Goal: Task Accomplishment & Management: Use online tool/utility

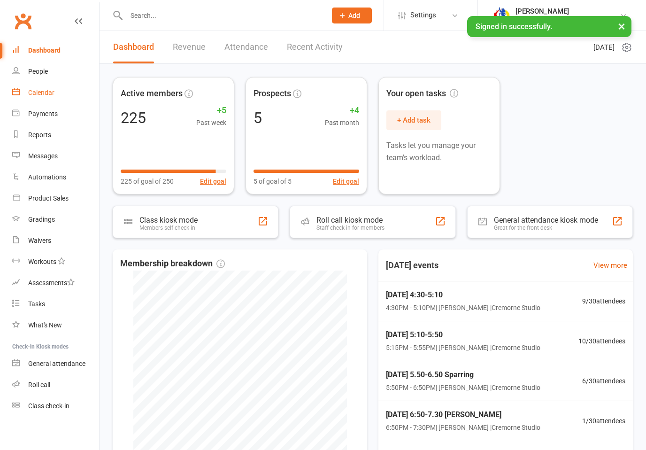
click at [53, 91] on div "Calendar" at bounding box center [41, 93] width 26 height 8
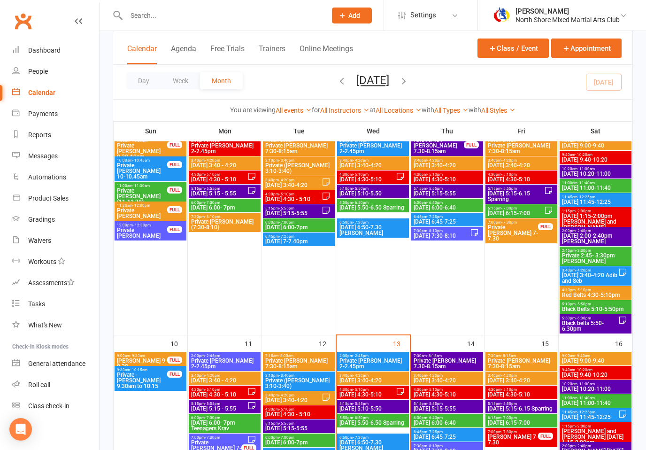
scroll to position [376, 0]
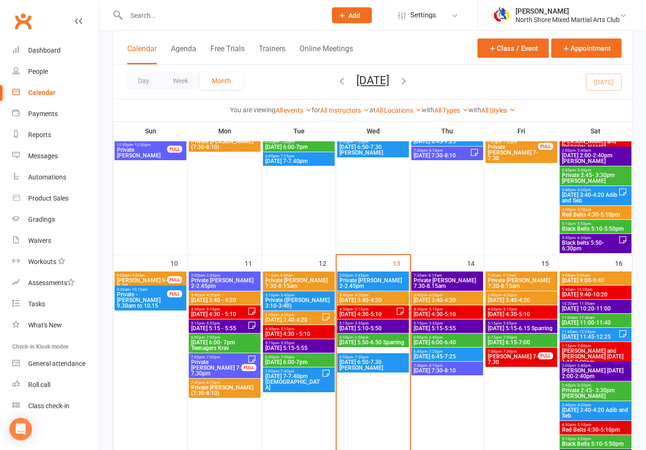
click at [396, 284] on span "Private [PERSON_NAME] 2-2.45pm" at bounding box center [373, 283] width 68 height 11
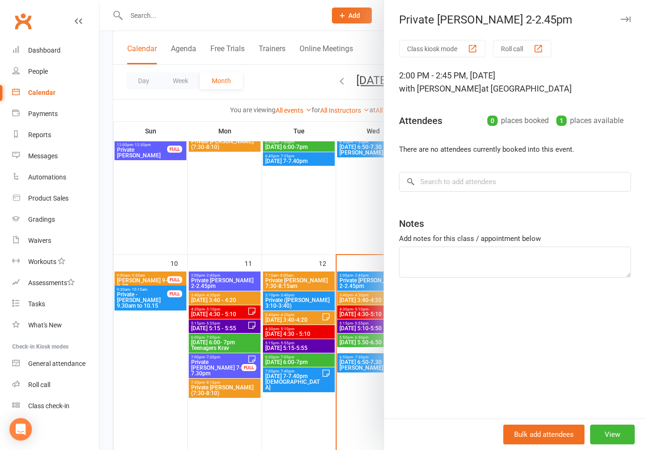
click at [364, 300] on div at bounding box center [373, 225] width 546 height 450
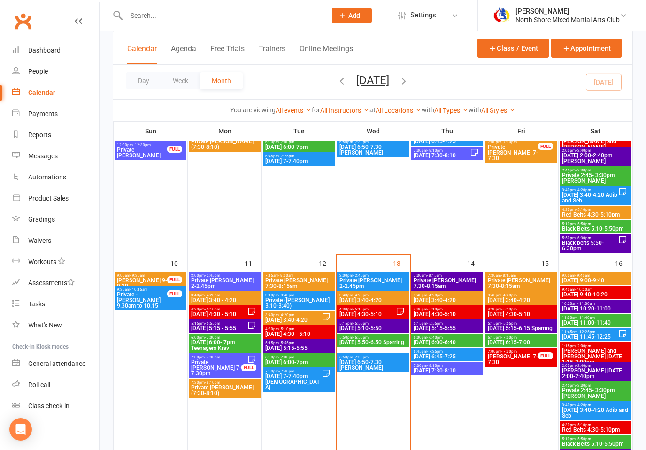
click at [386, 301] on span "[DATE] 3:40-4:20" at bounding box center [373, 300] width 68 height 6
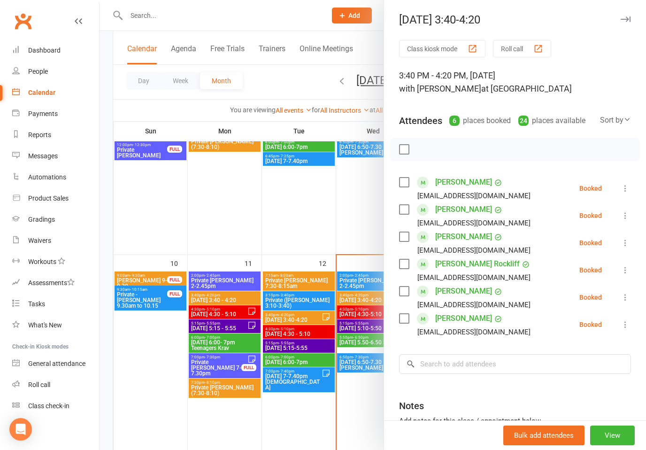
click at [627, 183] on button at bounding box center [625, 188] width 11 height 11
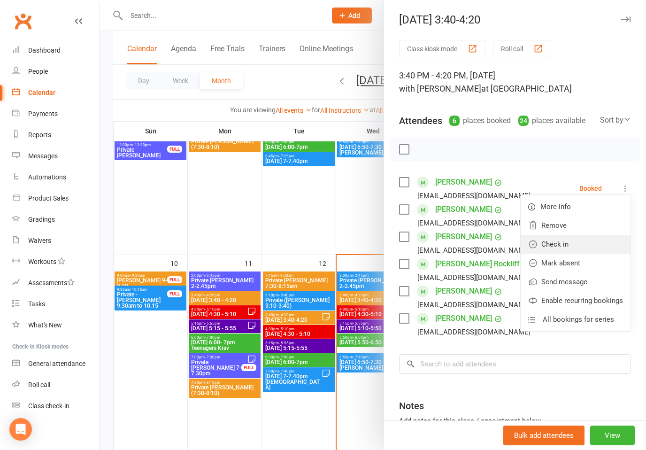
click at [561, 247] on link "Check in" at bounding box center [576, 244] width 110 height 19
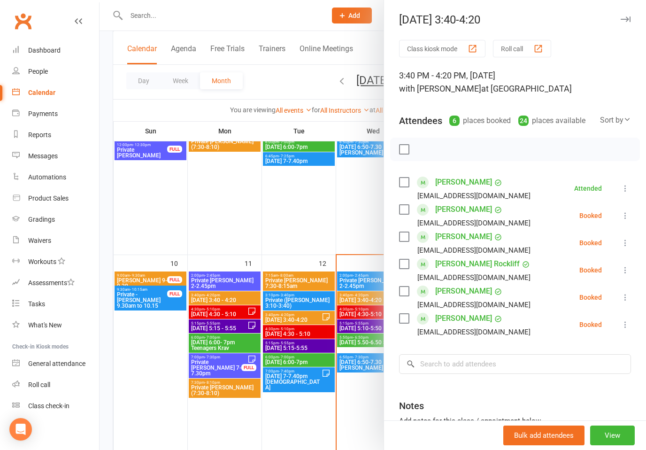
click at [627, 218] on icon at bounding box center [625, 215] width 9 height 9
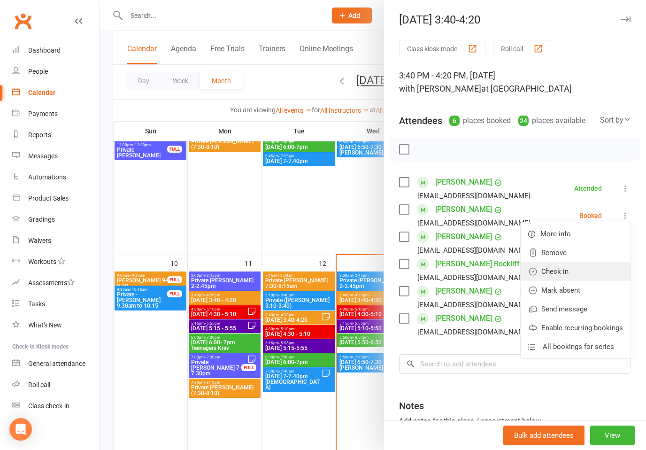
click at [558, 272] on link "Check in" at bounding box center [576, 271] width 110 height 19
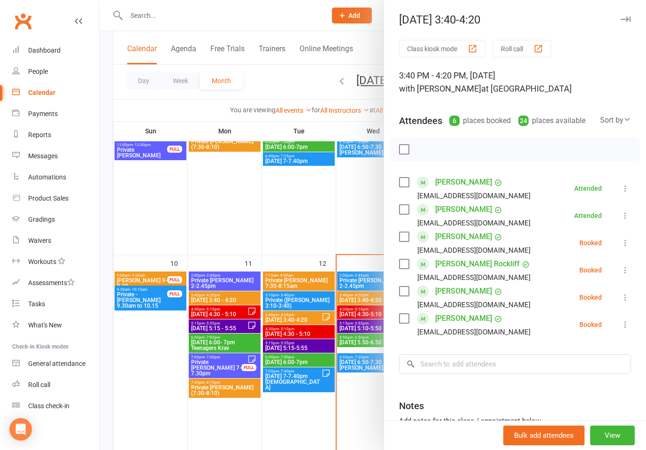
click at [626, 241] on icon at bounding box center [625, 242] width 9 height 9
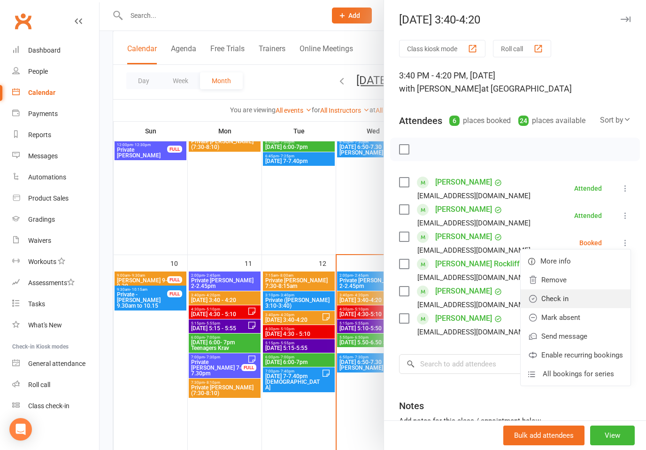
click at [560, 298] on link "Check in" at bounding box center [576, 298] width 110 height 19
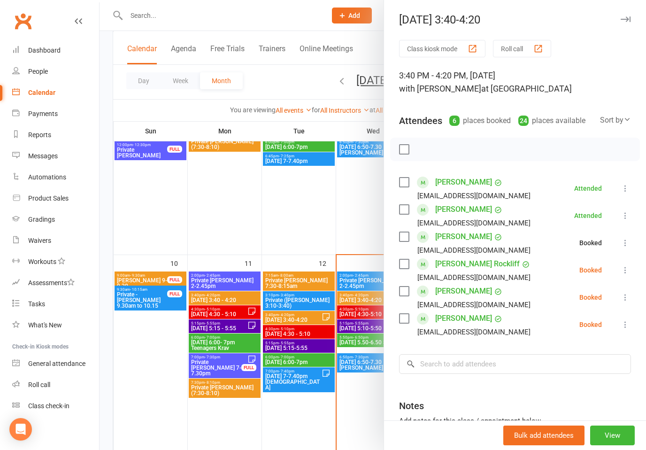
click at [626, 268] on icon at bounding box center [625, 269] width 9 height 9
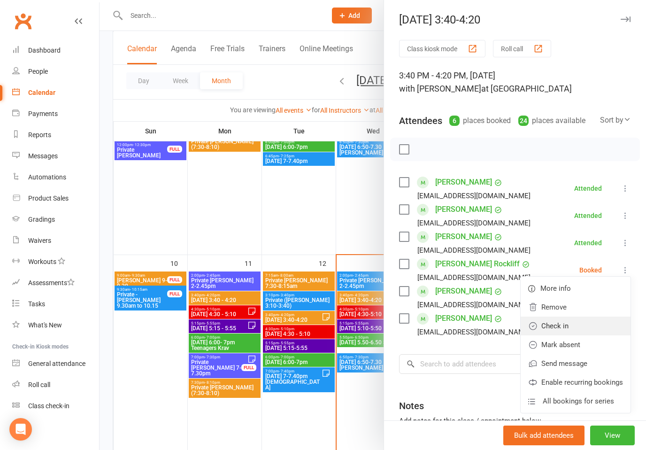
click at [562, 326] on link "Check in" at bounding box center [576, 325] width 110 height 19
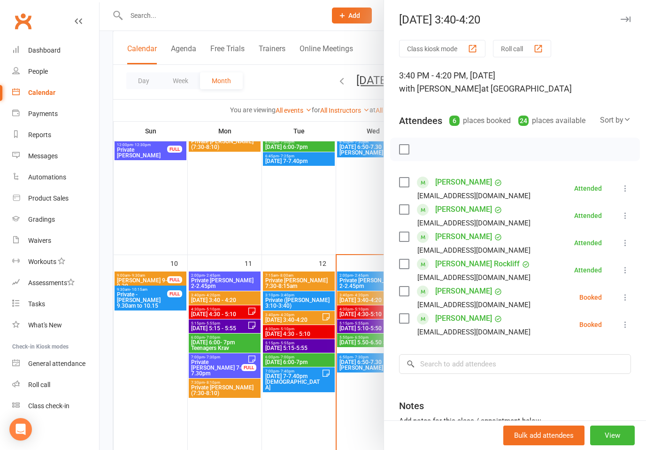
click at [627, 293] on icon at bounding box center [625, 296] width 9 height 9
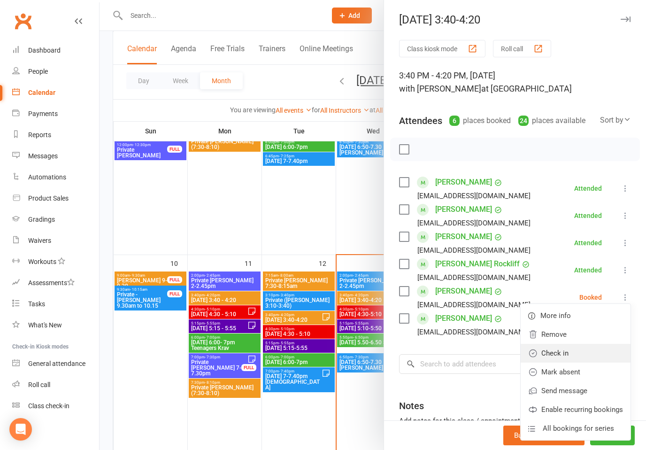
click at [559, 352] on link "Check in" at bounding box center [576, 353] width 110 height 19
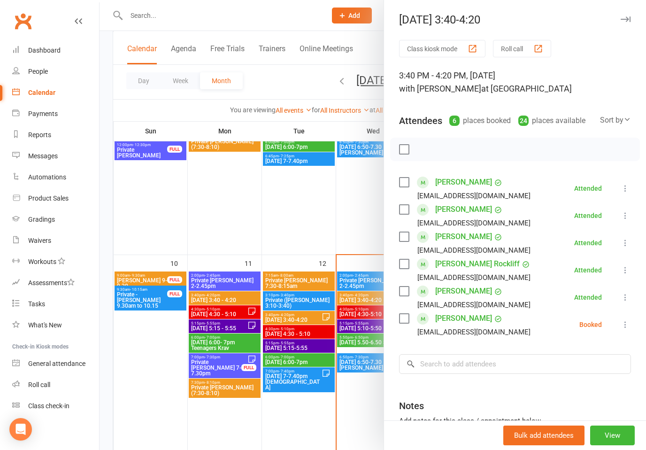
click at [628, 321] on icon at bounding box center [625, 324] width 9 height 9
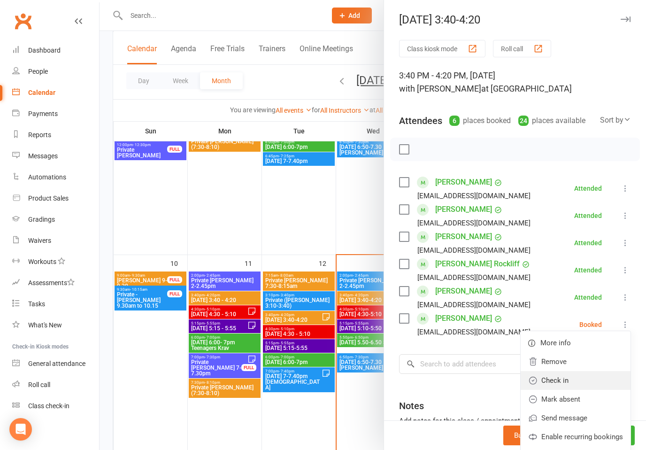
click at [559, 378] on link "Check in" at bounding box center [576, 380] width 110 height 19
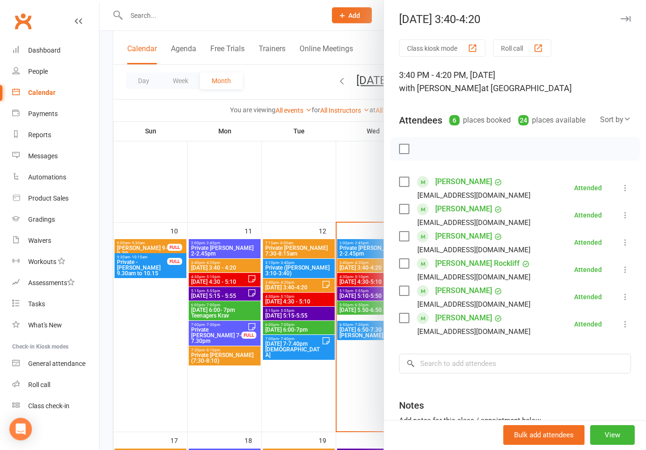
scroll to position [407, 0]
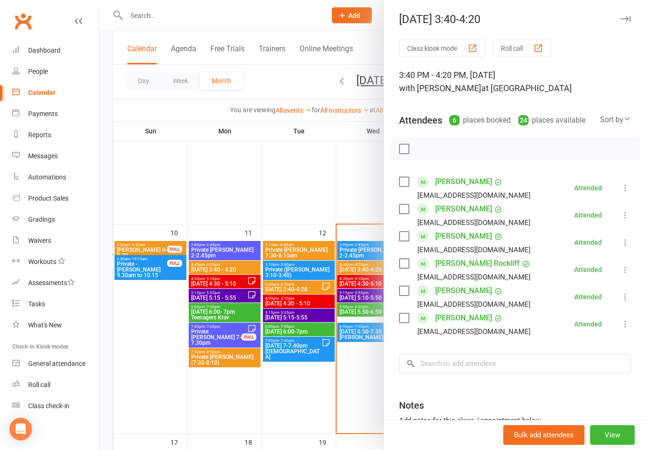
click at [370, 282] on div at bounding box center [373, 225] width 546 height 450
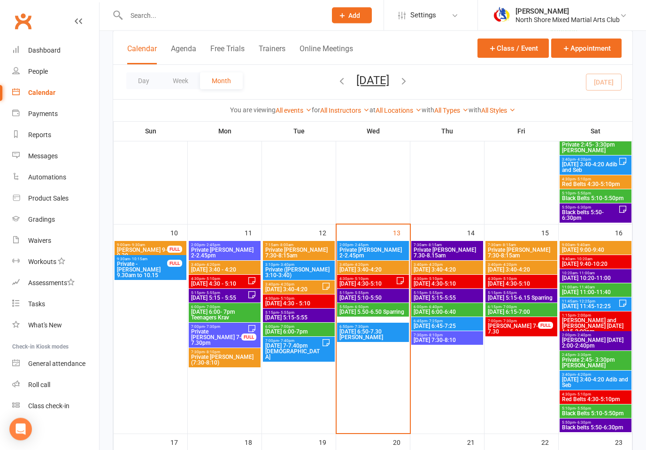
scroll to position [407, 0]
click at [393, 284] on span "[DATE] 4:30-5:10" at bounding box center [367, 284] width 57 height 6
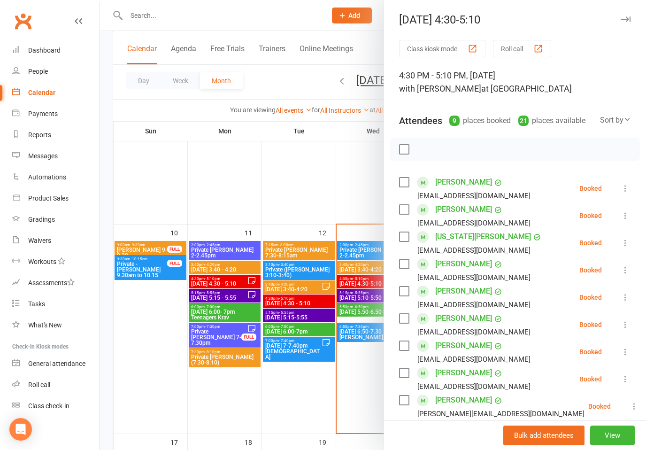
click at [625, 183] on button at bounding box center [625, 188] width 11 height 11
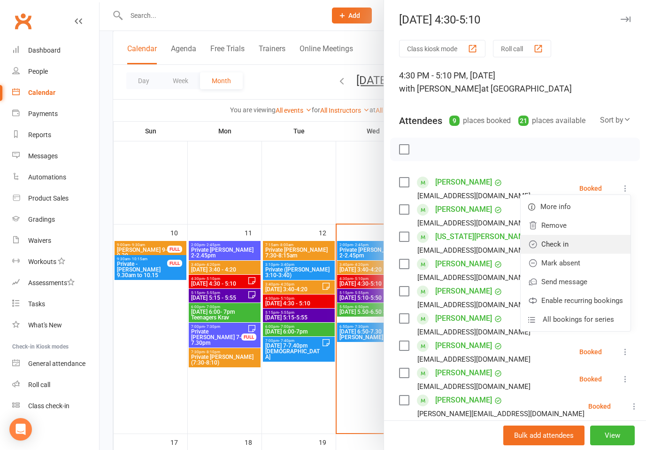
click at [562, 246] on link "Check in" at bounding box center [576, 244] width 110 height 19
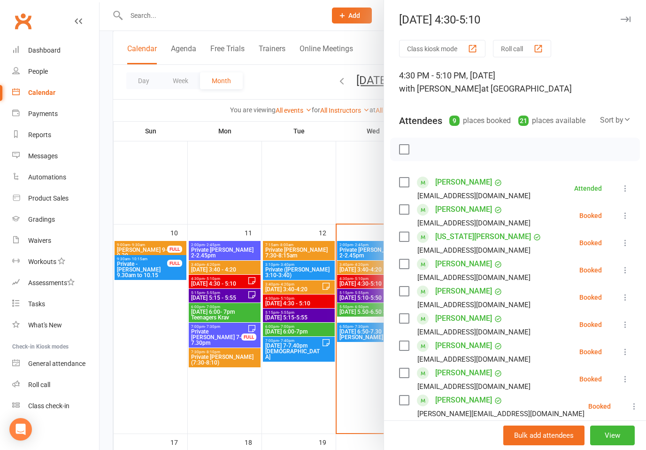
click at [623, 218] on icon at bounding box center [625, 215] width 9 height 9
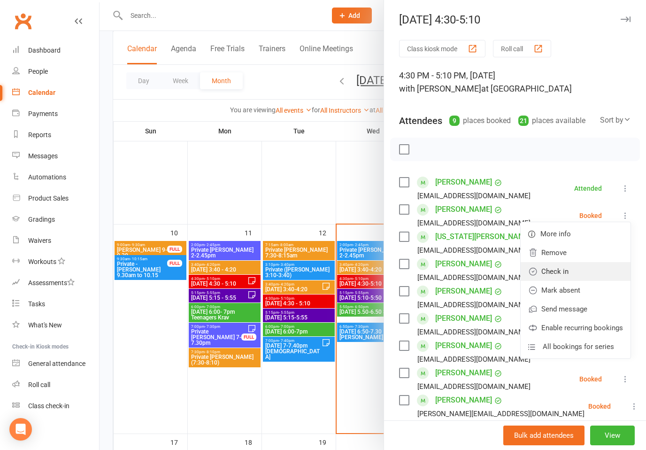
click at [559, 274] on link "Check in" at bounding box center [576, 271] width 110 height 19
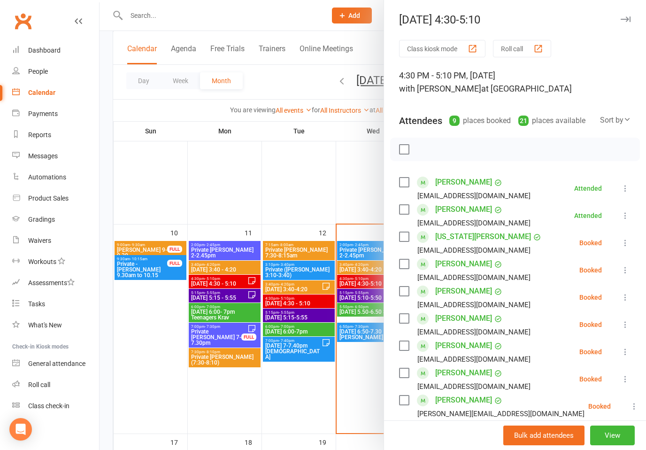
click at [628, 241] on icon at bounding box center [625, 242] width 9 height 9
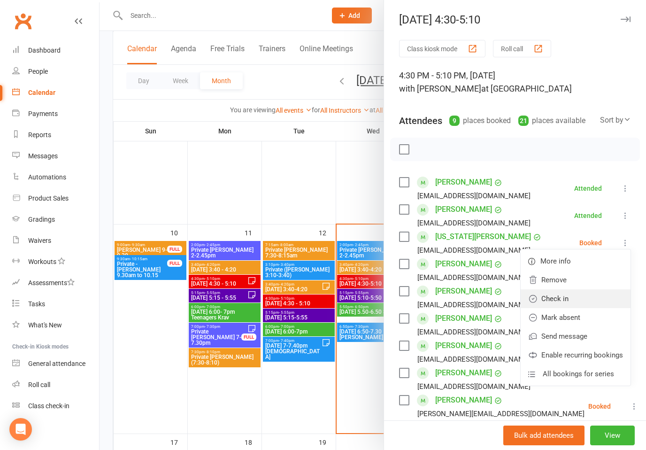
click at [565, 299] on link "Check in" at bounding box center [576, 298] width 110 height 19
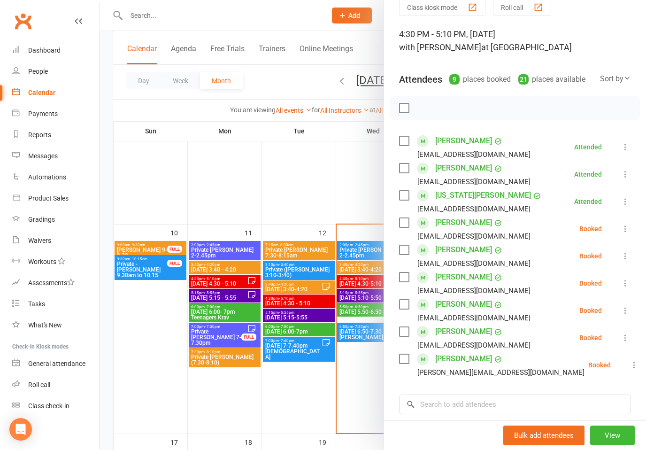
scroll to position [45, 0]
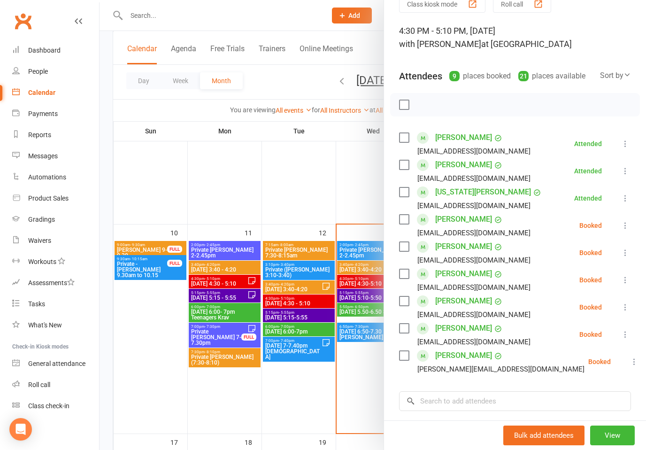
click at [622, 283] on icon at bounding box center [625, 279] width 9 height 9
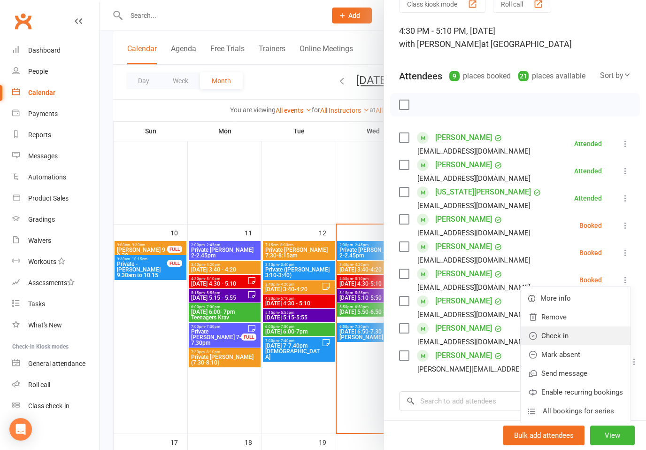
click at [563, 342] on link "Check in" at bounding box center [576, 335] width 110 height 19
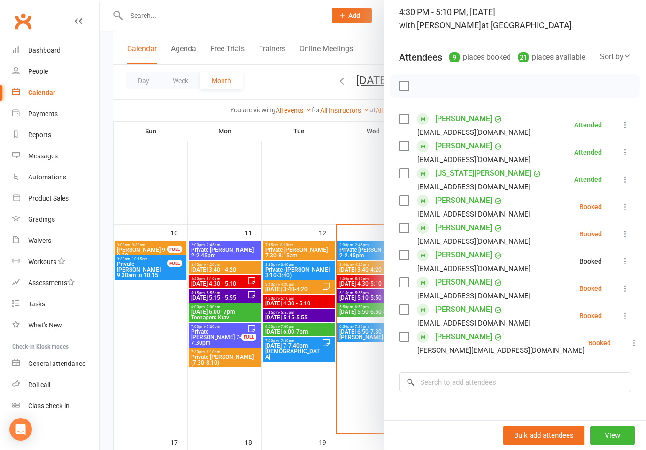
scroll to position [69, 0]
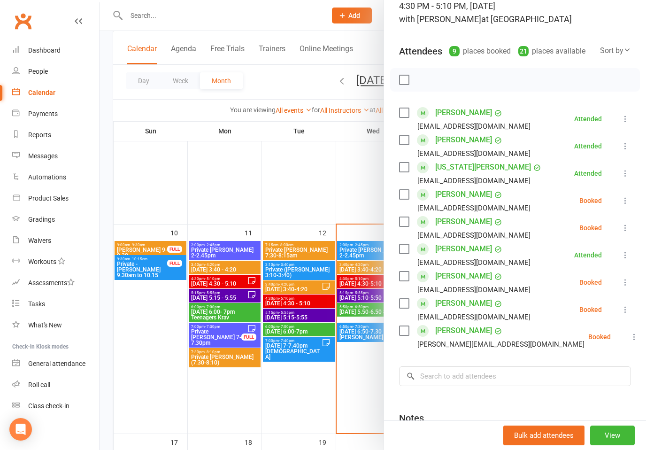
click at [625, 285] on icon at bounding box center [625, 281] width 9 height 9
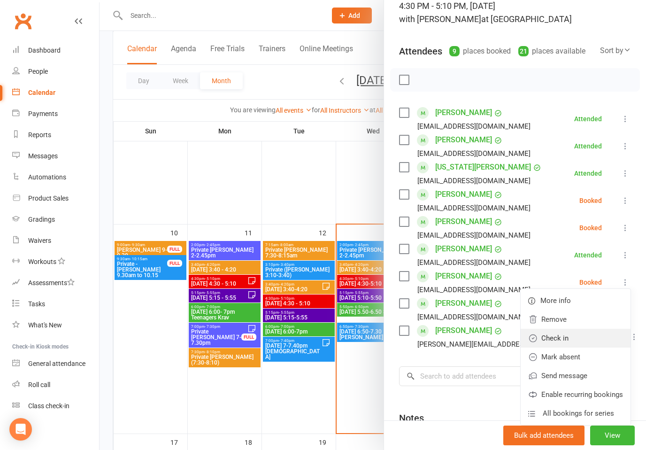
click at [557, 341] on link "Check in" at bounding box center [576, 338] width 110 height 19
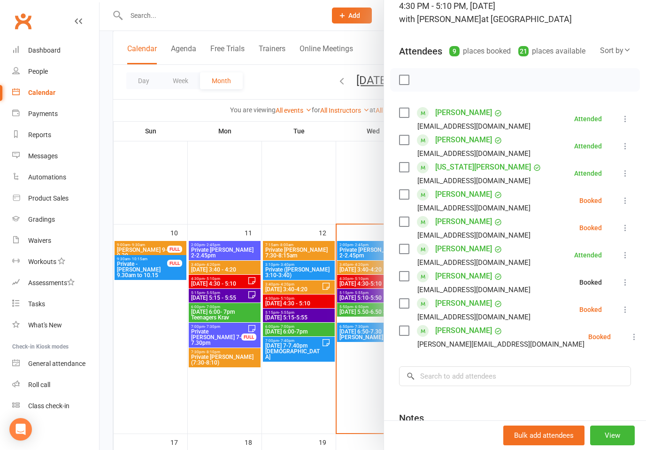
click at [627, 307] on icon at bounding box center [625, 309] width 9 height 9
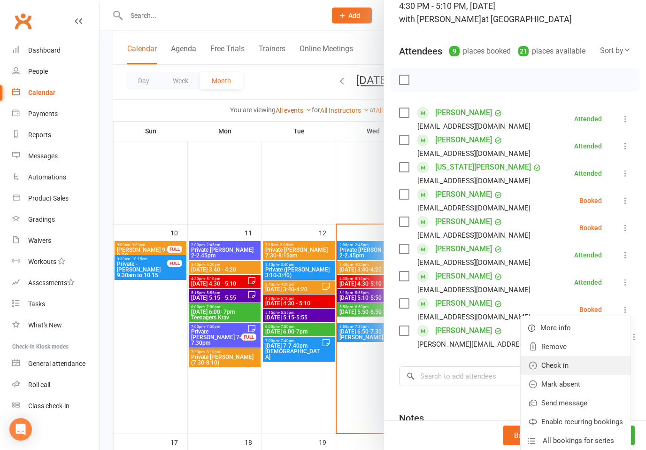
click at [564, 367] on link "Check in" at bounding box center [576, 365] width 110 height 19
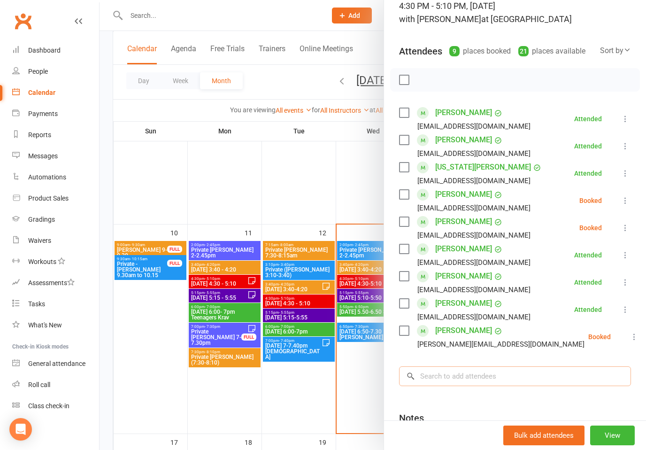
click at [546, 376] on input "search" at bounding box center [515, 376] width 232 height 20
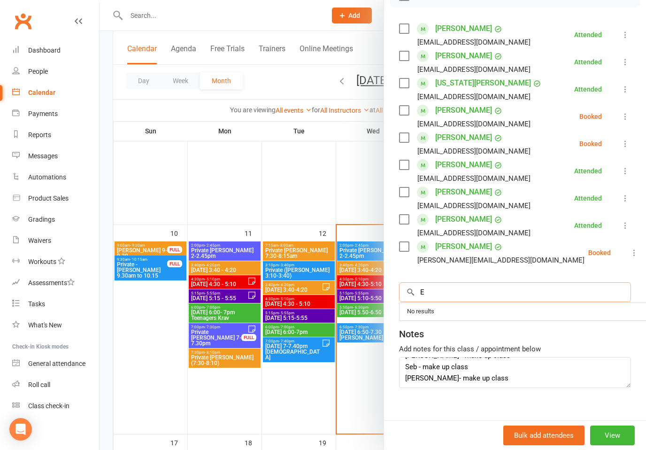
scroll to position [11, 0]
type input "E"
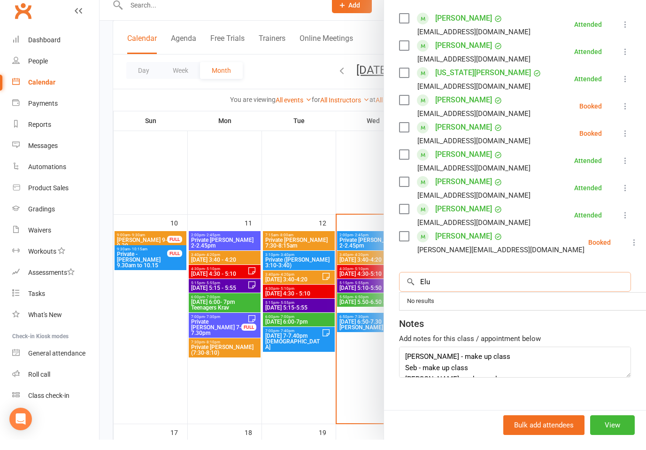
scroll to position [0, 0]
type input "Elouse"
click at [507, 370] on textarea "[PERSON_NAME] - make up class Seb - make up class [PERSON_NAME]- make up class" at bounding box center [515, 372] width 232 height 31
click at [475, 282] on input "search" at bounding box center [515, 292] width 232 height 20
type input "victoria"
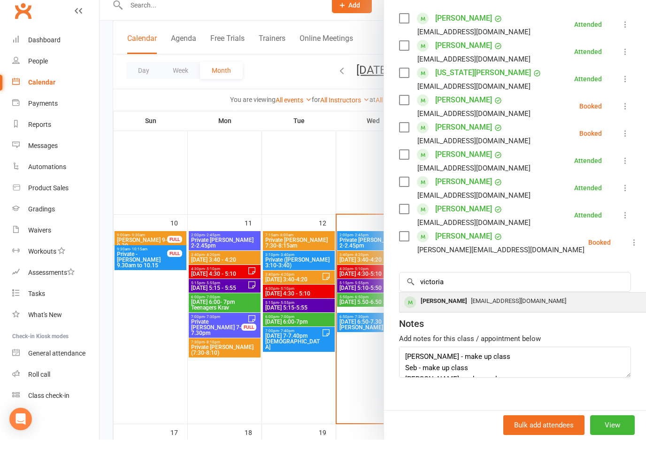
click at [464, 307] on div "[EMAIL_ADDRESS][DOMAIN_NAME]" at bounding box center [539, 312] width 273 height 14
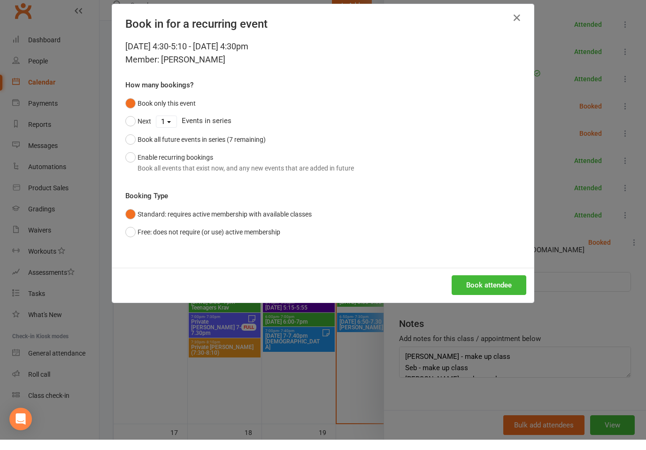
scroll to position [418, 0]
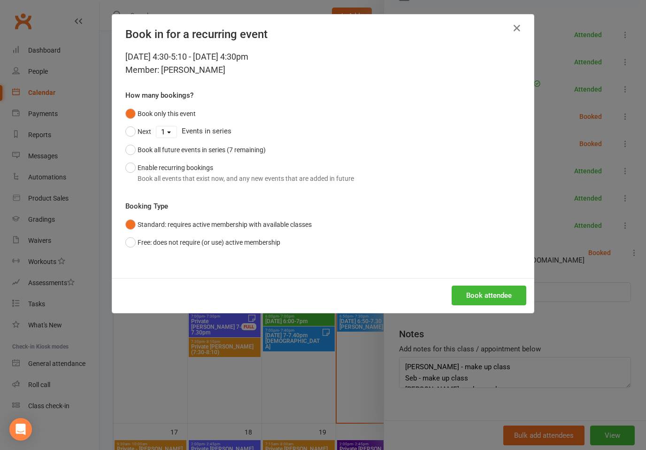
click at [491, 281] on div "Book attendee" at bounding box center [323, 295] width 422 height 35
click at [491, 291] on button "Book attendee" at bounding box center [489, 295] width 75 height 20
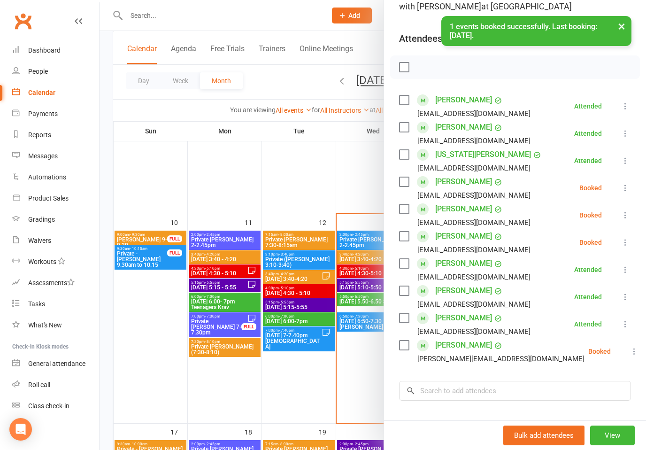
scroll to position [85, 0]
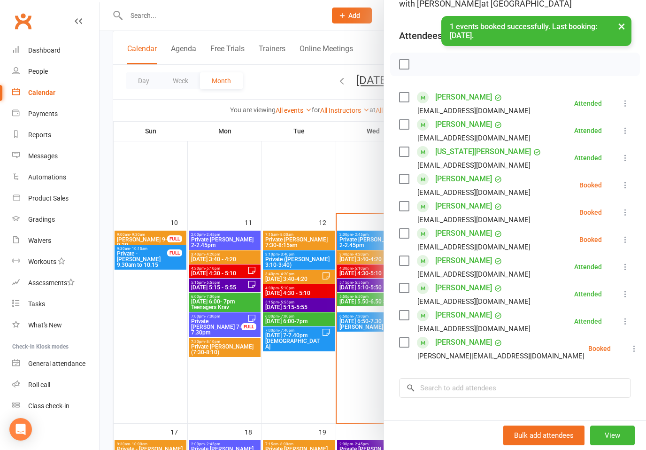
click at [622, 187] on icon at bounding box center [625, 184] width 9 height 9
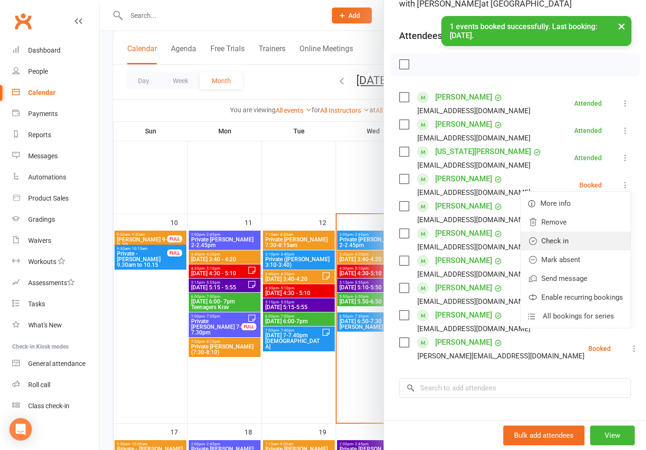
click at [560, 248] on link "Check in" at bounding box center [576, 240] width 110 height 19
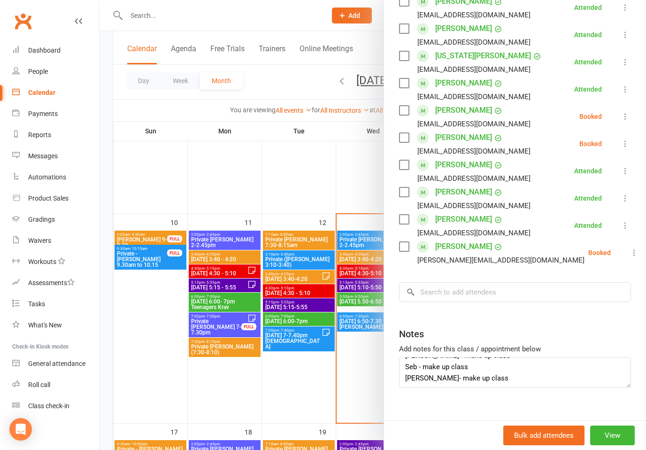
scroll to position [11, 0]
click at [510, 377] on textarea "[PERSON_NAME] - make up class Seb - make up class [PERSON_NAME]- make up class" at bounding box center [515, 372] width 232 height 31
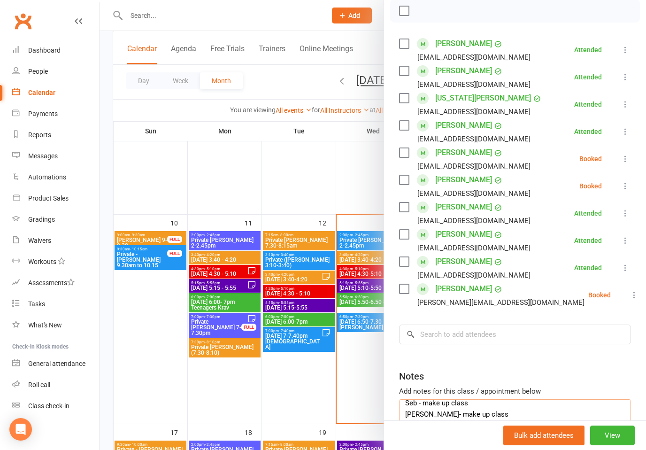
scroll to position [141, 0]
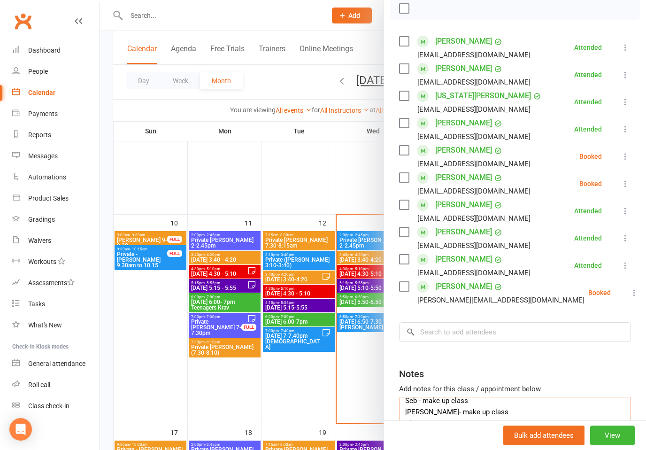
type textarea "[PERSON_NAME] - make up class Seb - make up class [PERSON_NAME]- make up class …"
click at [458, 337] on input "search" at bounding box center [515, 332] width 232 height 20
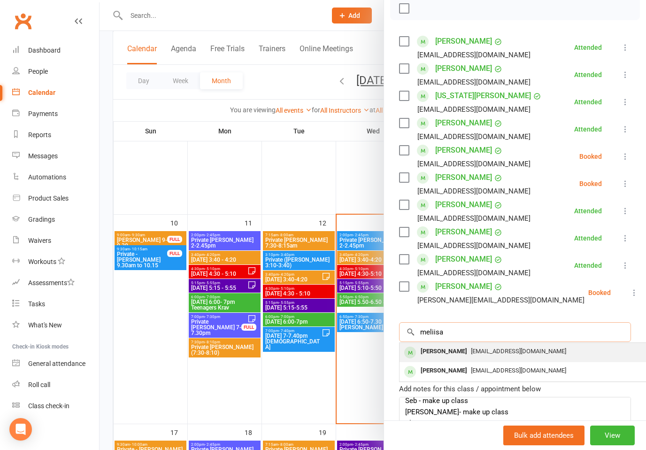
type input "meliisa"
click at [498, 356] on div "[EMAIL_ADDRESS][DOMAIN_NAME]" at bounding box center [539, 352] width 273 height 14
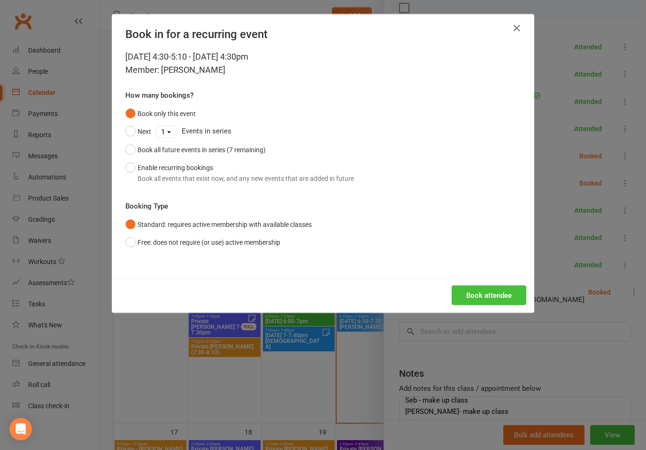
click at [501, 293] on button "Book attendee" at bounding box center [489, 295] width 75 height 20
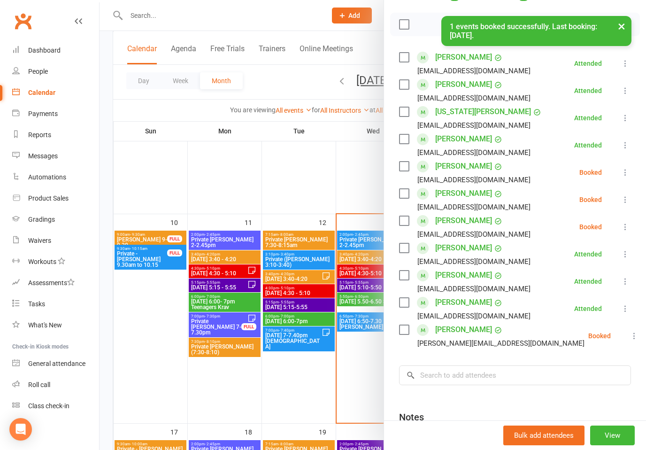
scroll to position [131, 0]
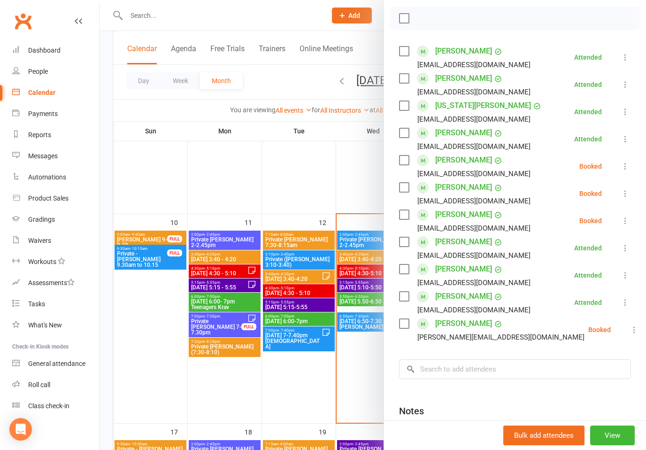
click at [625, 223] on icon at bounding box center [625, 220] width 9 height 9
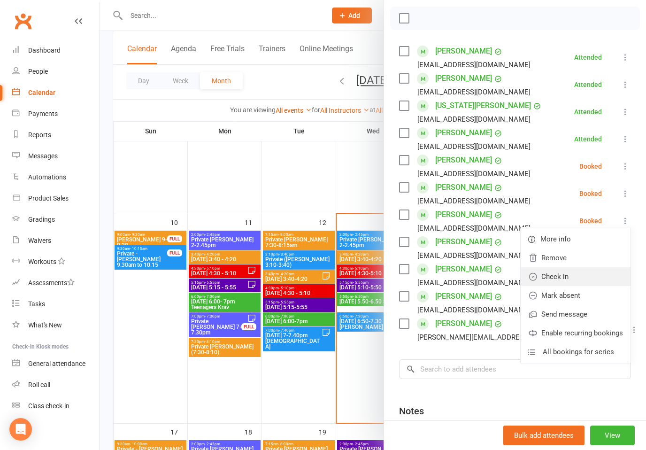
click at [558, 282] on link "Check in" at bounding box center [576, 276] width 110 height 19
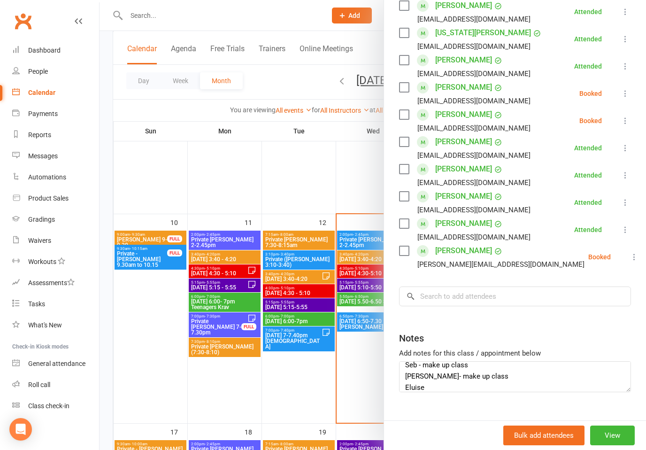
scroll to position [207, 0]
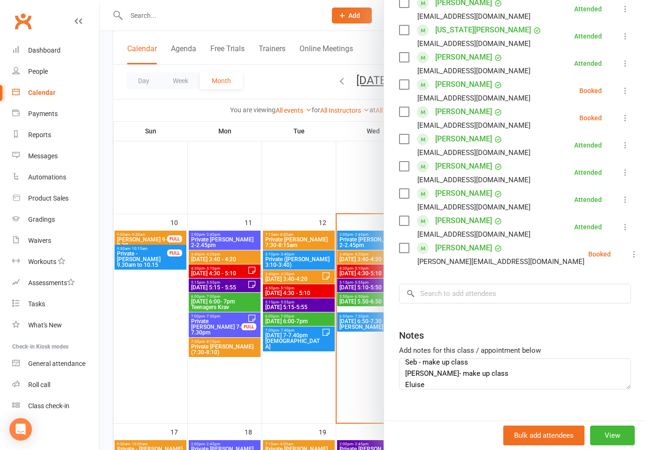
click at [621, 119] on icon at bounding box center [625, 117] width 9 height 9
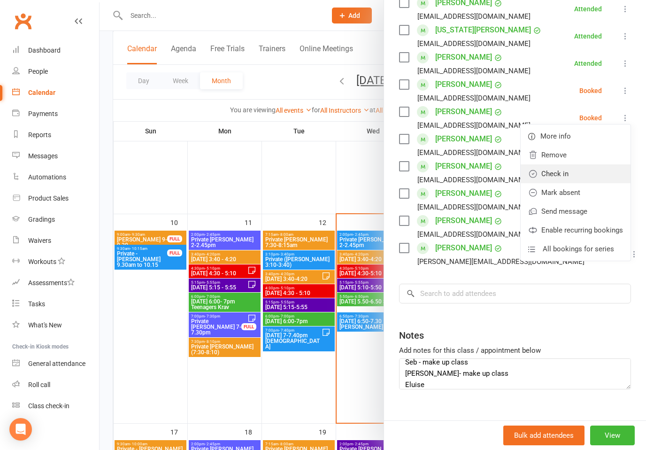
click at [550, 178] on link "Check in" at bounding box center [576, 173] width 110 height 19
